Goal: Book appointment/travel/reservation

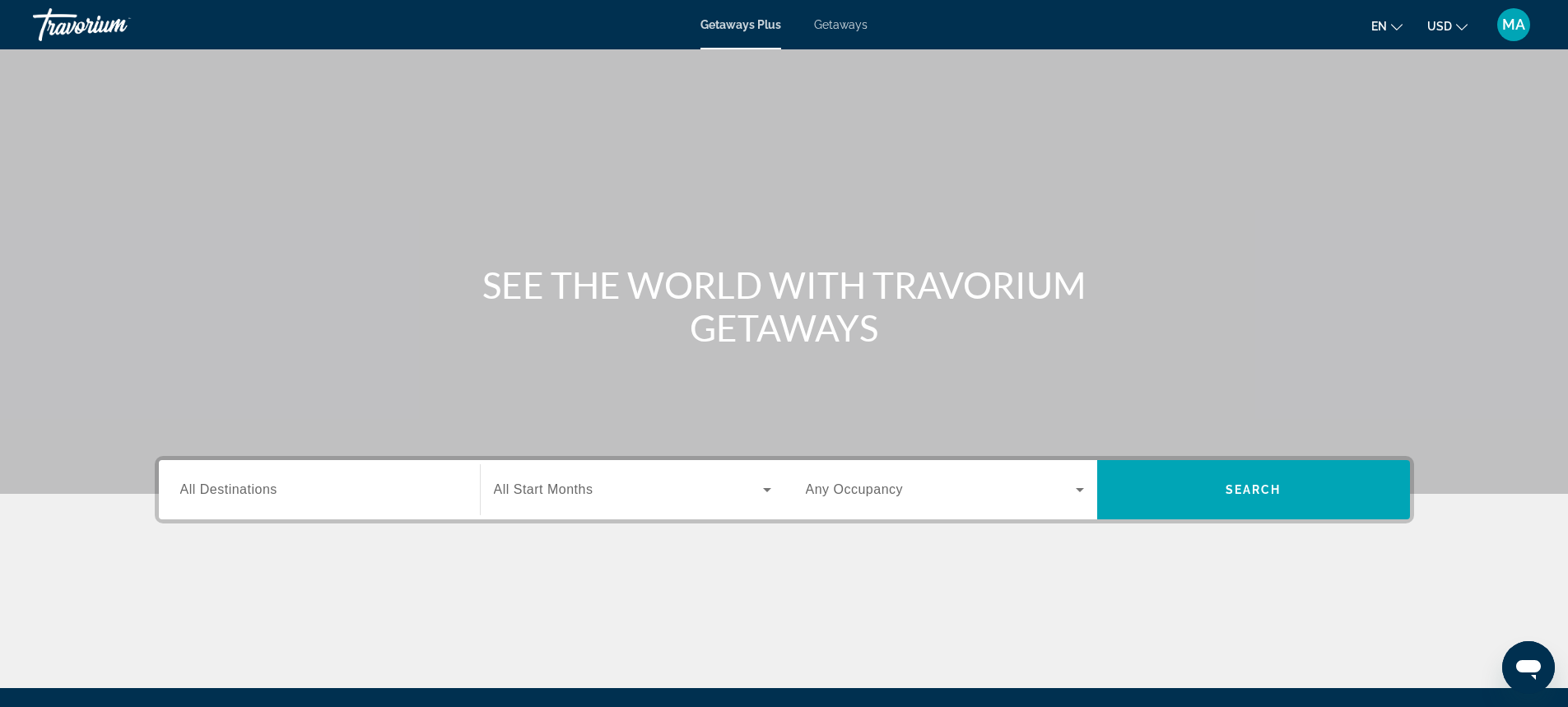
click at [267, 494] on span "All Destinations" at bounding box center [228, 489] width 97 height 14
click at [267, 494] on input "Destination All Destinations" at bounding box center [319, 491] width 278 height 20
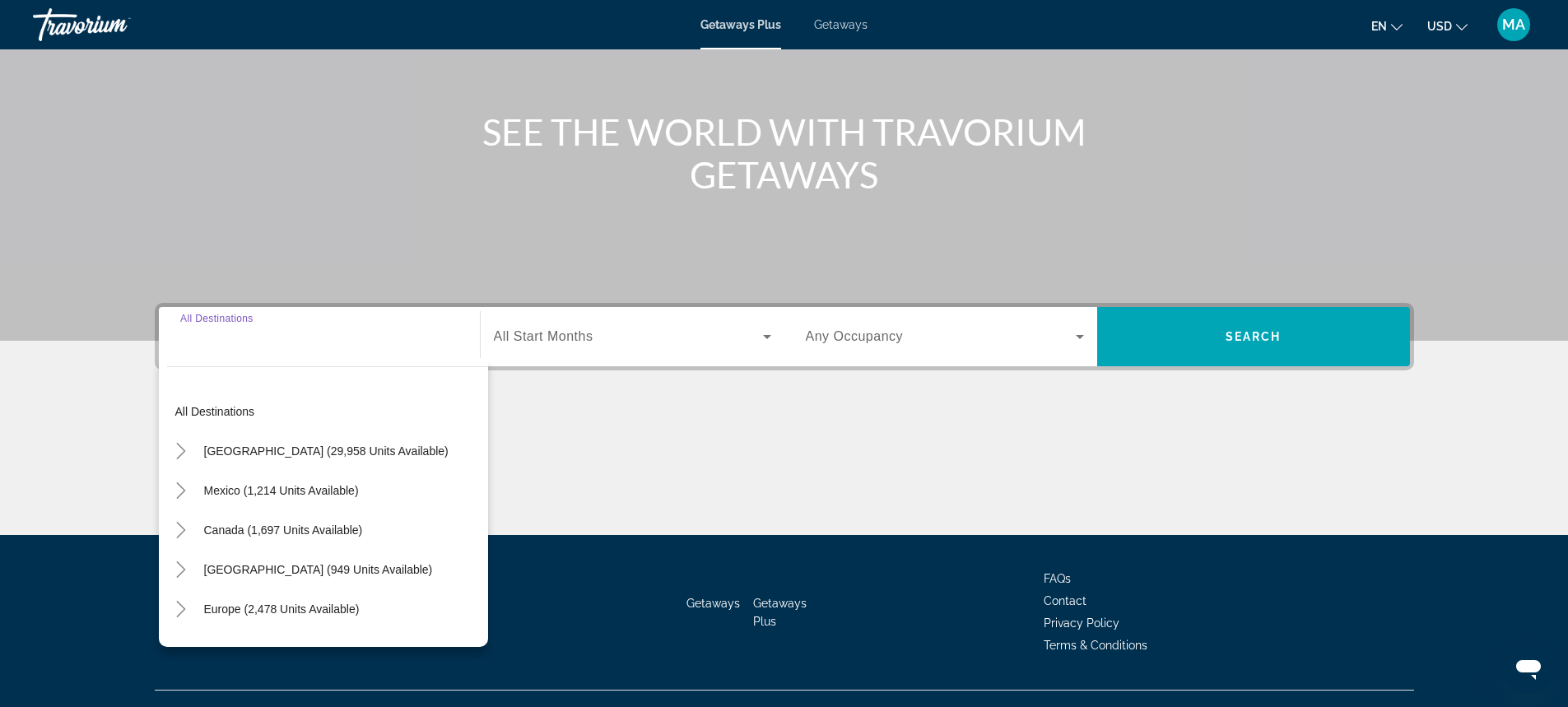
scroll to position [183, 0]
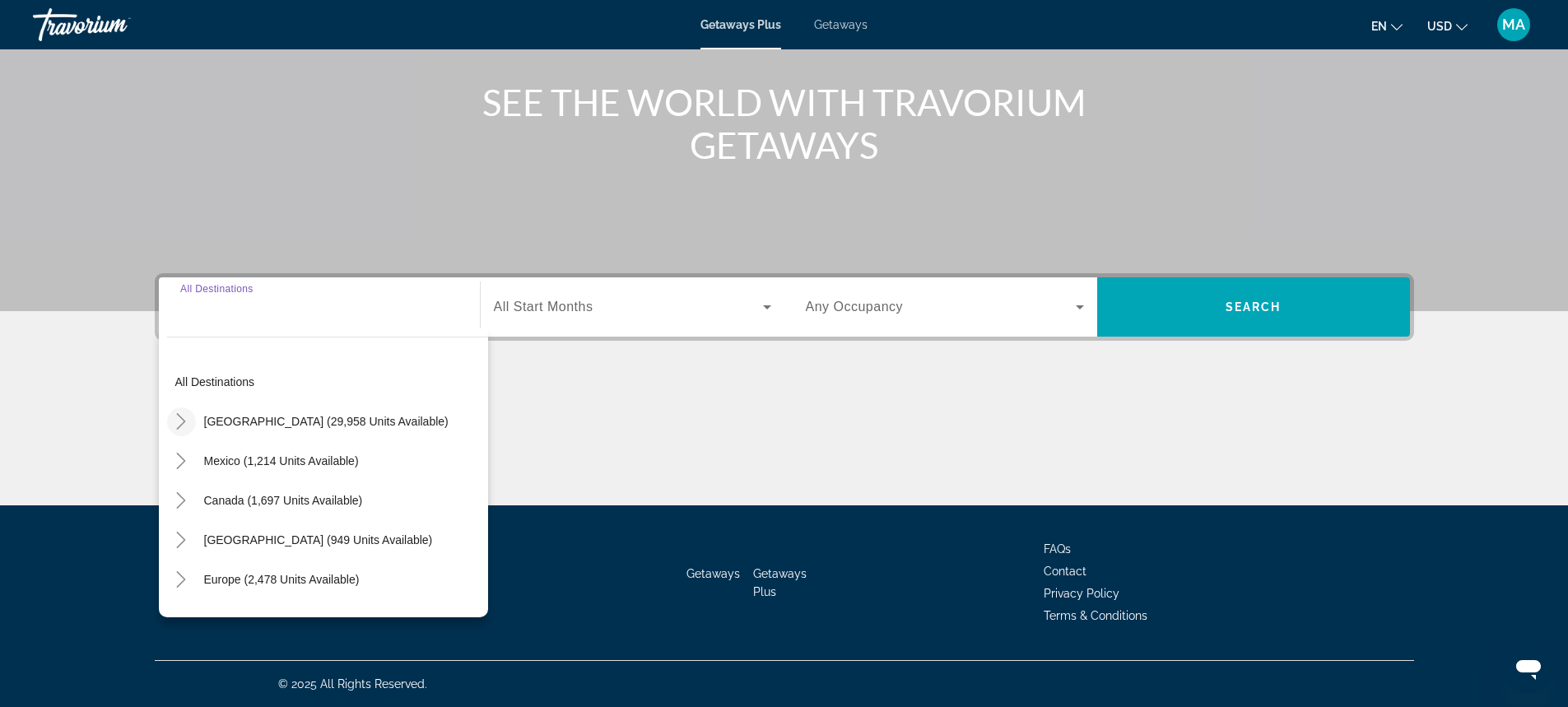
click at [183, 423] on icon "Toggle United States (29,958 units available)" at bounding box center [181, 421] width 9 height 16
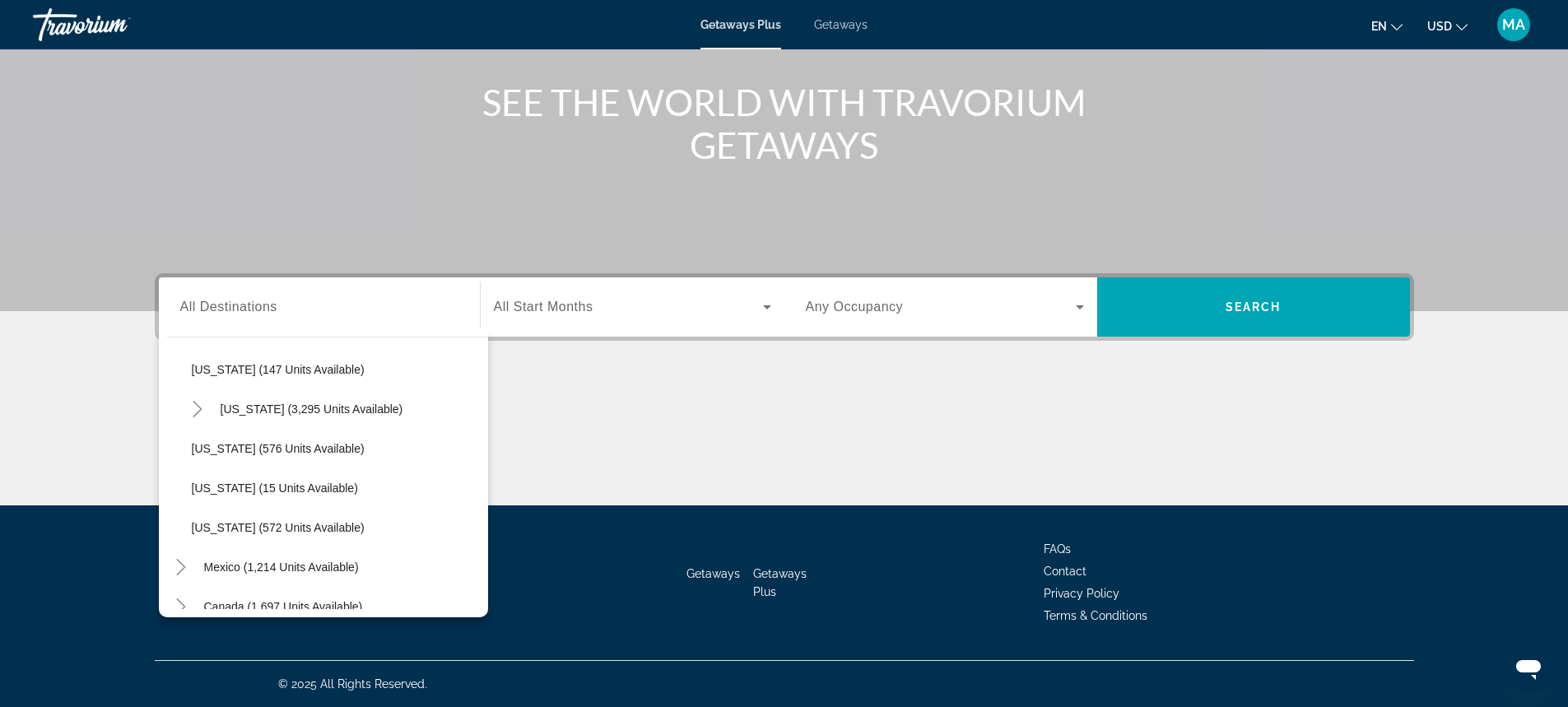
scroll to position [1357, 0]
click at [245, 485] on span "[US_STATE] (576 units available)" at bounding box center [278, 487] width 173 height 13
type input "**********"
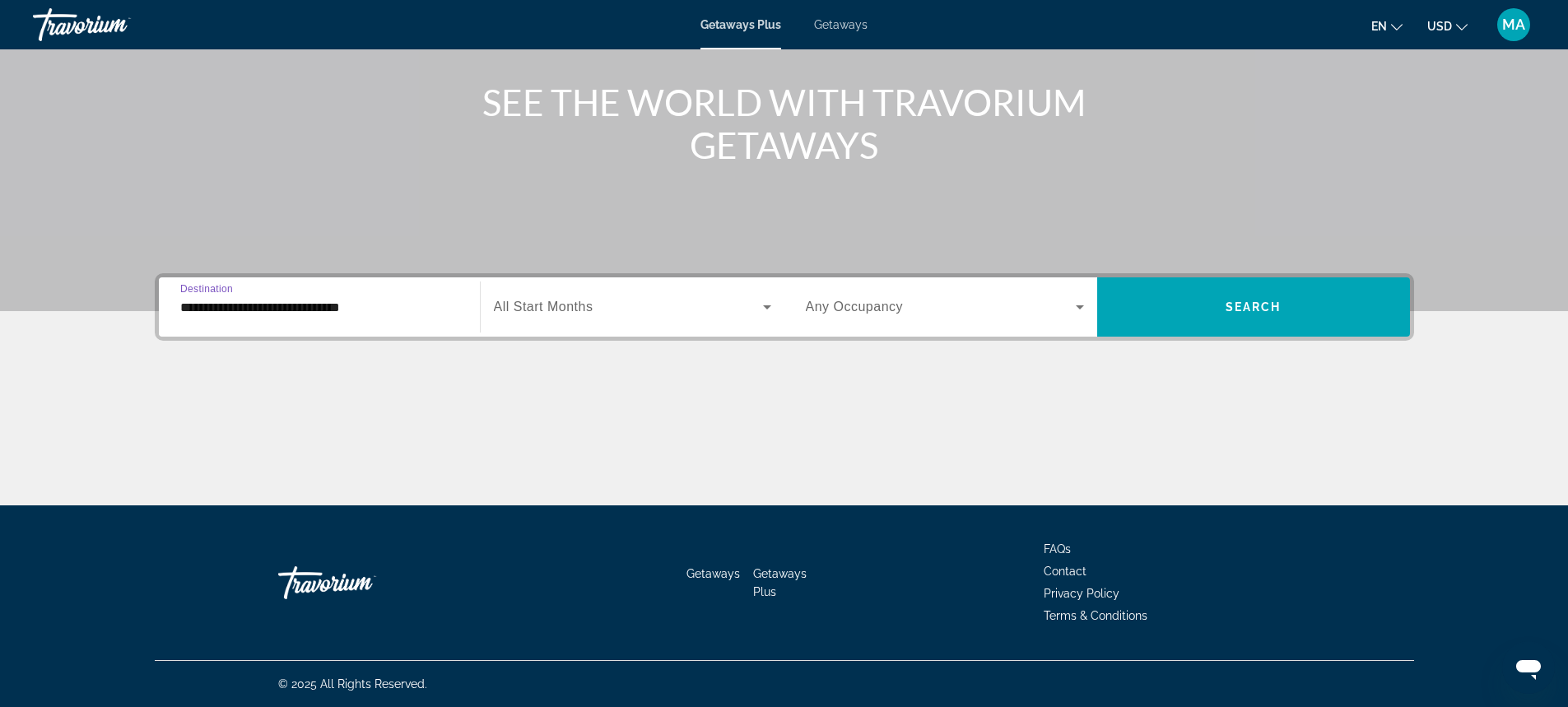
click at [762, 302] on icon "Search widget" at bounding box center [767, 307] width 20 height 20
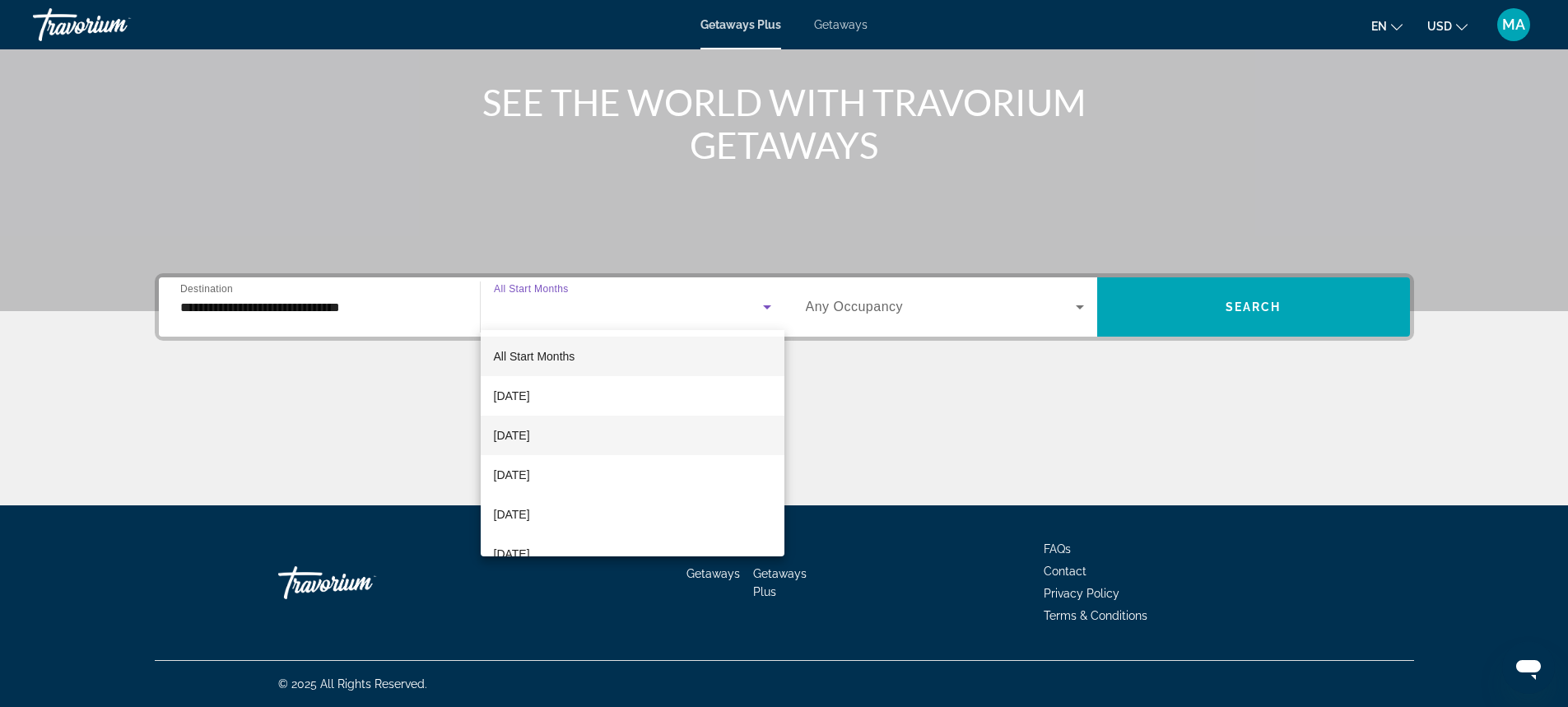
click at [530, 432] on span "[DATE]" at bounding box center [511, 436] width 37 height 20
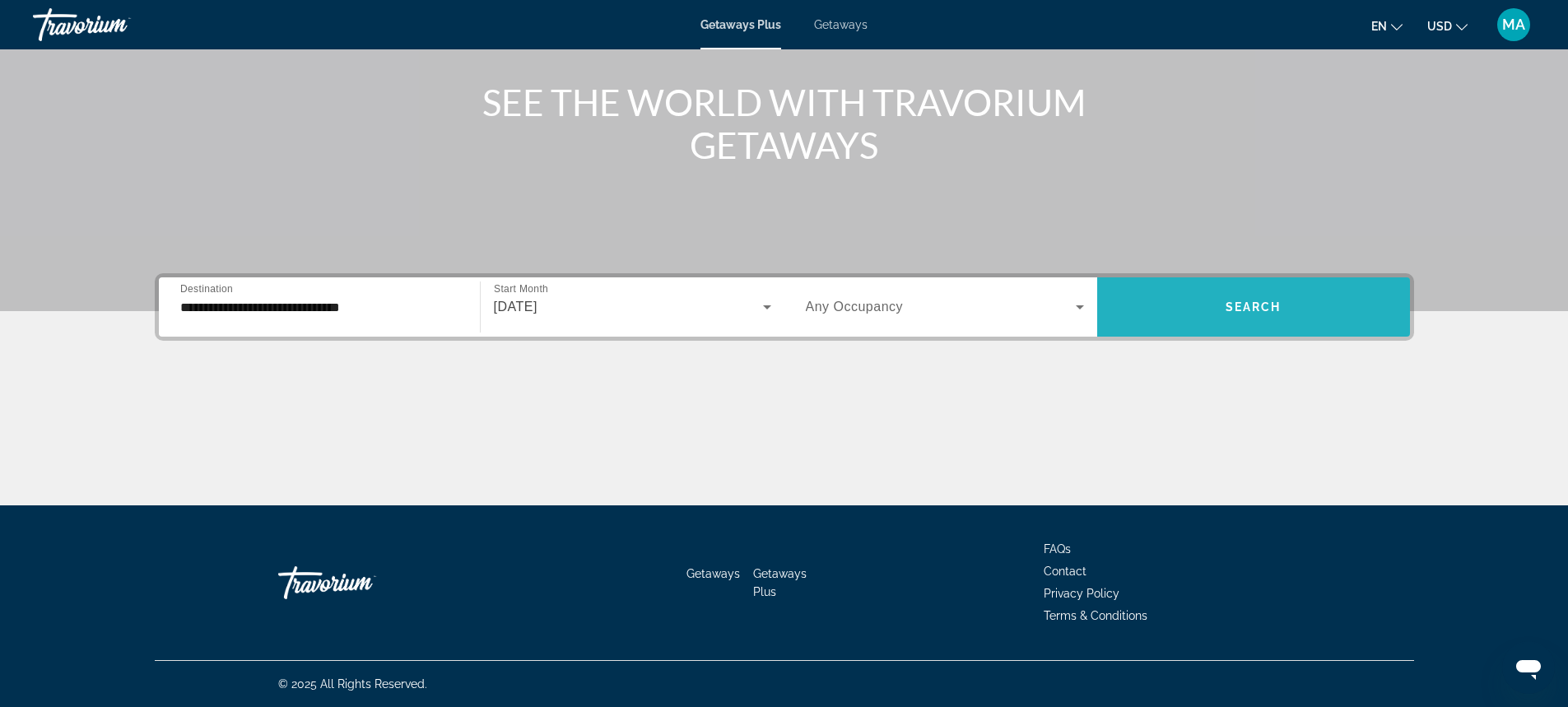
click at [1222, 306] on span "Search widget" at bounding box center [1253, 307] width 312 height 39
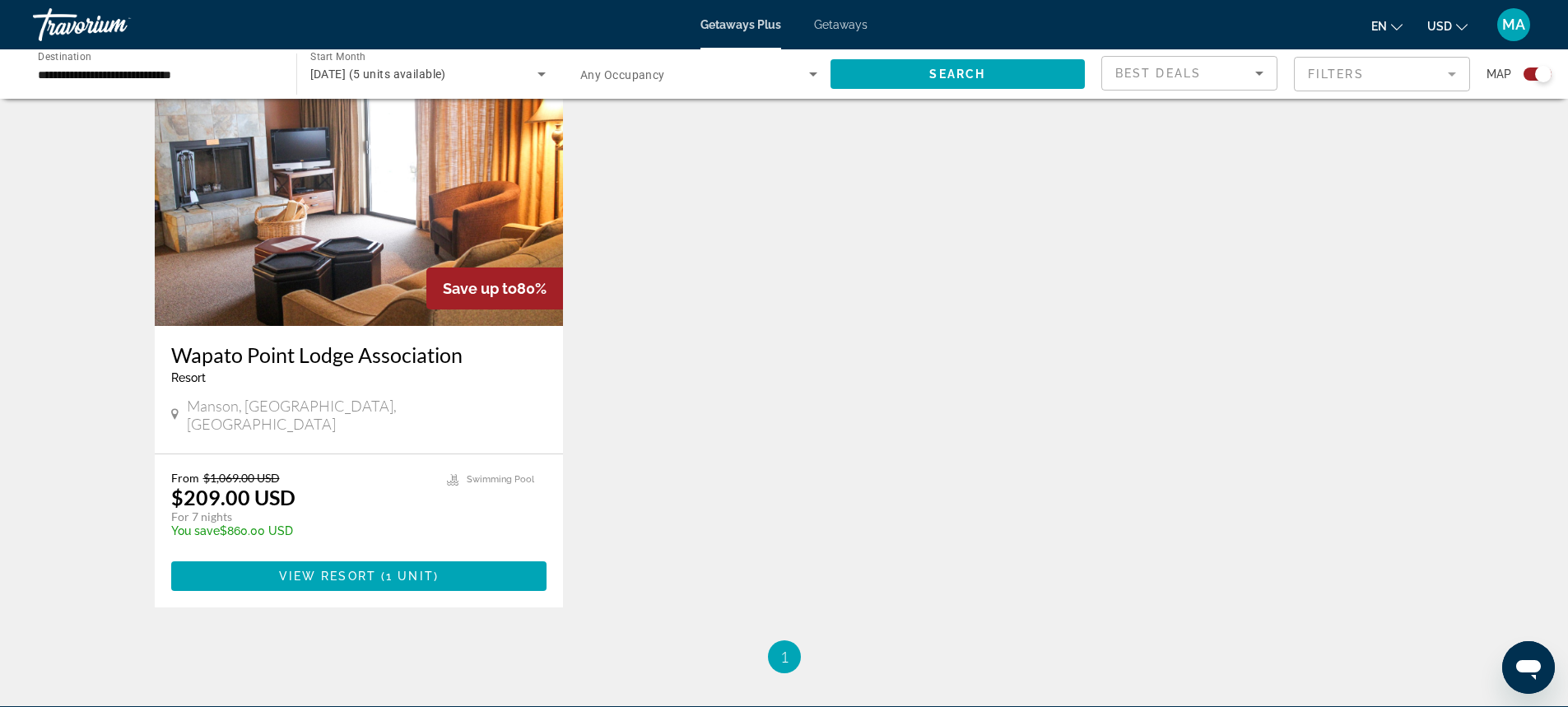
scroll to position [1289, 0]
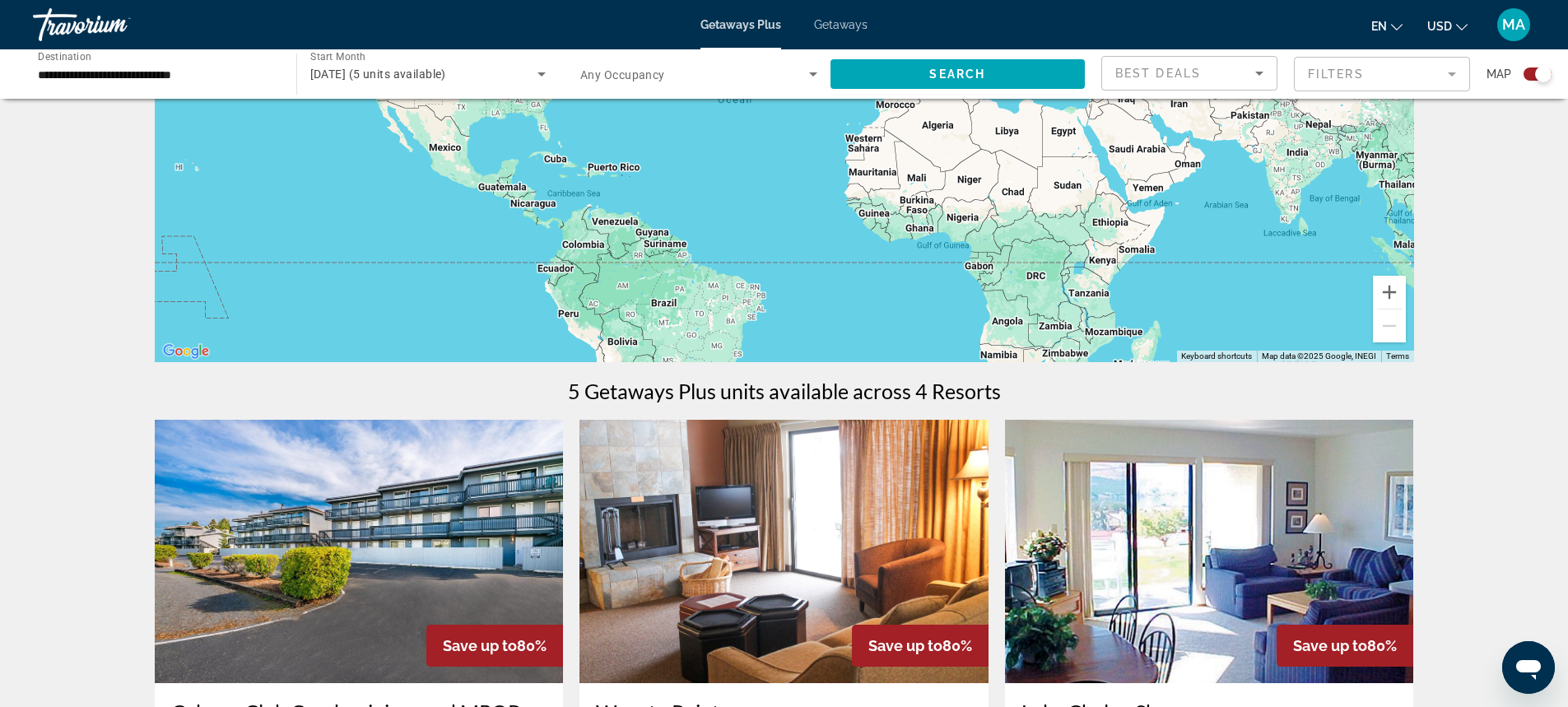
scroll to position [0, 0]
